Goal: Information Seeking & Learning: Compare options

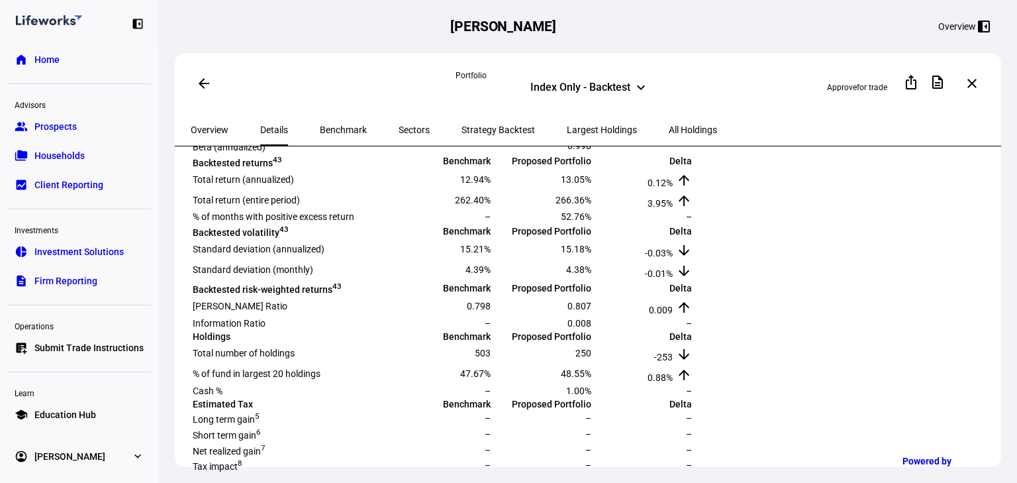
scroll to position [318, 0]
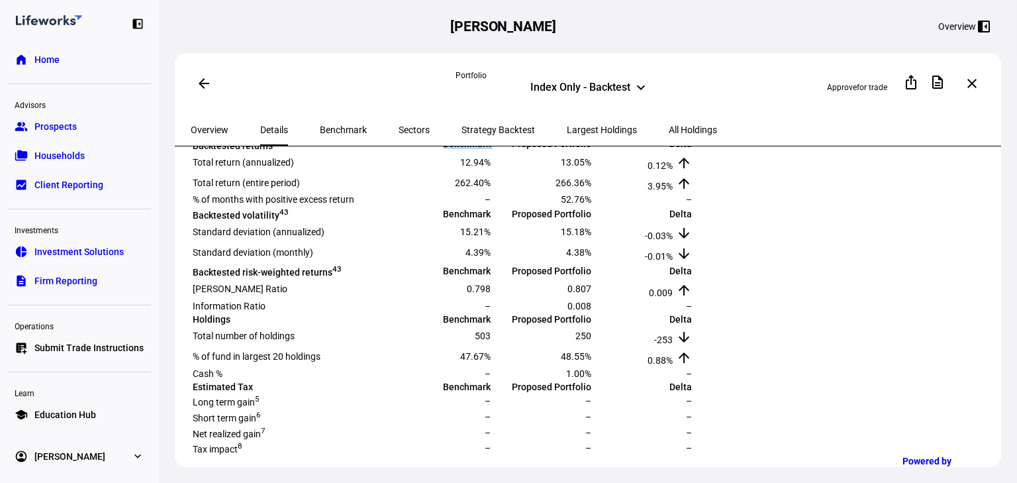
drag, startPoint x: 622, startPoint y: 212, endPoint x: 666, endPoint y: 217, distance: 44.0
click at [666, 152] on tr "Backtested returns 4 3 Benchmark Proposed Portfolio Delta" at bounding box center [442, 144] width 501 height 15
drag, startPoint x: 633, startPoint y: 242, endPoint x: 657, endPoint y: 246, distance: 24.2
click at [491, 168] on span "12.94%" at bounding box center [475, 162] width 30 height 11
click at [591, 168] on span "13.05%" at bounding box center [576, 162] width 30 height 11
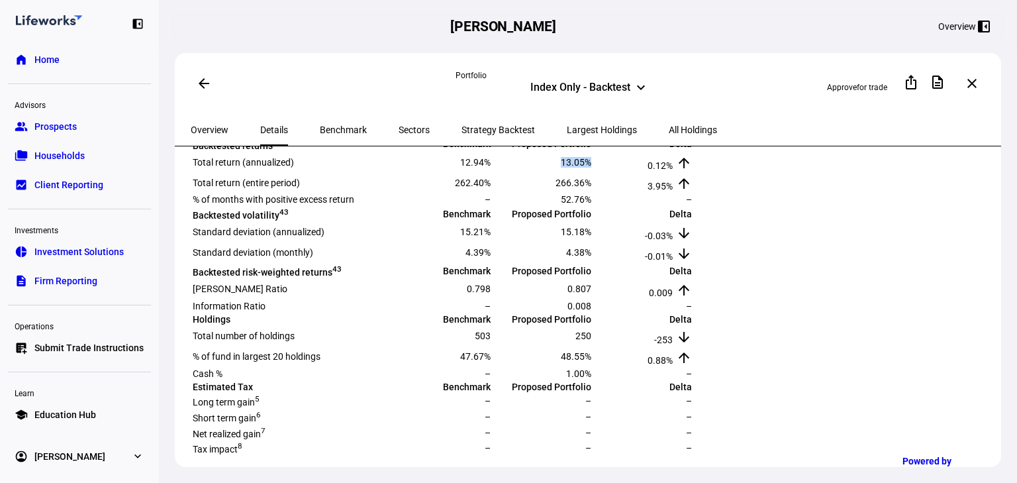
drag, startPoint x: 792, startPoint y: 244, endPoint x: 823, endPoint y: 246, distance: 31.2
click at [592, 172] on td "13.05%" at bounding box center [542, 161] width 99 height 19
drag, startPoint x: 924, startPoint y: 246, endPoint x: 948, endPoint y: 244, distance: 24.6
click at [693, 172] on td "0.12% arrow_upward" at bounding box center [642, 161] width 99 height 19
drag, startPoint x: 927, startPoint y: 273, endPoint x: 951, endPoint y: 273, distance: 24.5
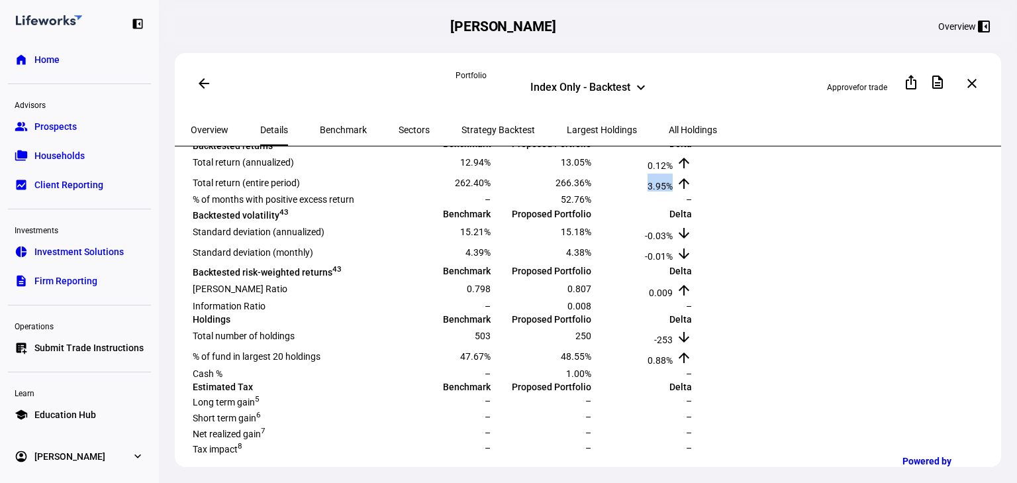
click at [693, 192] on td "3.95% arrow_upward" at bounding box center [642, 182] width 99 height 19
drag, startPoint x: 207, startPoint y: 272, endPoint x: 321, endPoint y: 272, distance: 113.3
click at [321, 192] on td "Total return (entire period)" at bounding box center [291, 182] width 199 height 19
drag, startPoint x: 222, startPoint y: 240, endPoint x: 315, endPoint y: 249, distance: 93.2
click at [315, 172] on td "Total return (annualized)" at bounding box center [291, 161] width 199 height 19
